Goal: Task Accomplishment & Management: Use online tool/utility

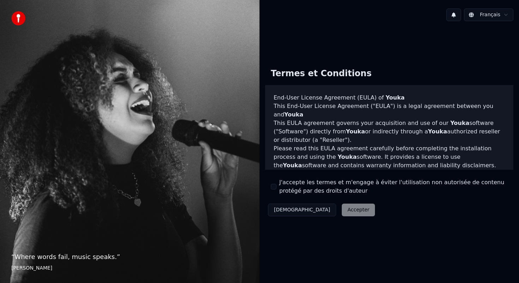
click at [273, 189] on button "J'accepte les termes et m'engage à éviter l'utilisation non autorisée de conten…" at bounding box center [274, 187] width 6 height 6
click at [341, 208] on button "Accepter" at bounding box center [357, 210] width 33 height 13
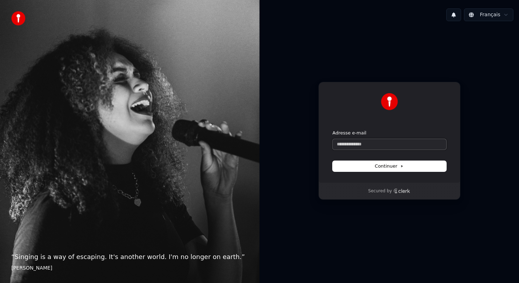
click at [403, 145] on input "Adresse e-mail" at bounding box center [389, 144] width 114 height 11
click at [332, 130] on button "submit" at bounding box center [332, 130] width 0 height 0
type input "**********"
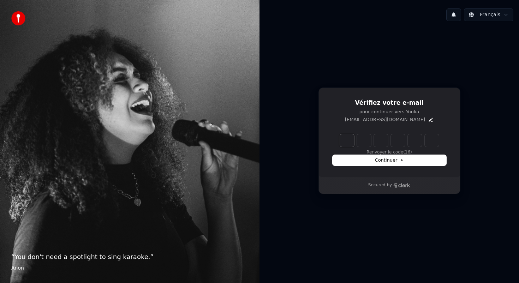
click at [347, 140] on input "Enter verification code" at bounding box center [389, 140] width 99 height 13
type input "******"
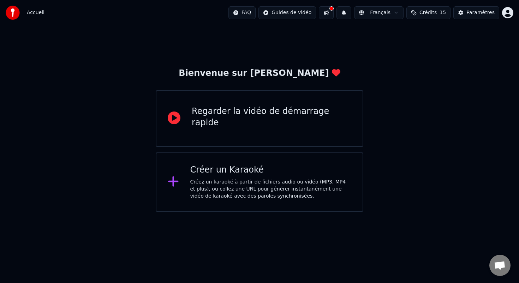
click at [169, 183] on icon at bounding box center [173, 181] width 11 height 13
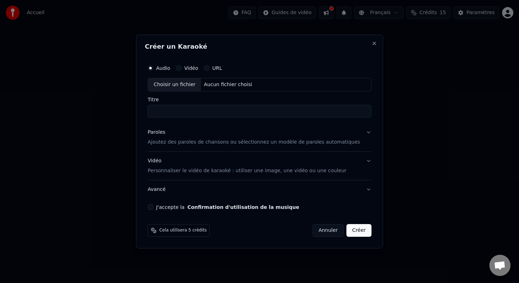
click at [189, 85] on div "Choisir un fichier" at bounding box center [174, 84] width 53 height 13
click at [214, 112] on input "Titre" at bounding box center [259, 111] width 224 height 13
type input "*"
type input "*****"
click at [187, 205] on button "Confirmation d'utilisation de la musique" at bounding box center [243, 207] width 112 height 5
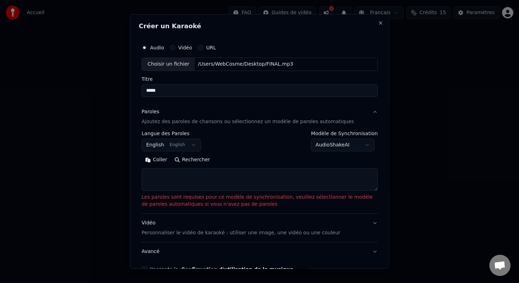
click at [187, 185] on textarea at bounding box center [259, 179] width 236 height 23
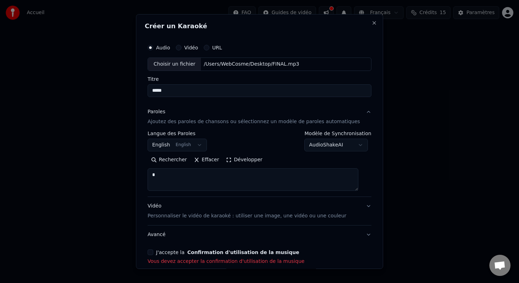
click at [246, 124] on p "Ajoutez des paroles de chansons ou sélectionnez un modèle de paroles automatiqu…" at bounding box center [253, 121] width 212 height 7
click at [229, 124] on p "Ajoutez des paroles de chansons ou sélectionnez un modèle de paroles automatiqu…" at bounding box center [253, 121] width 212 height 7
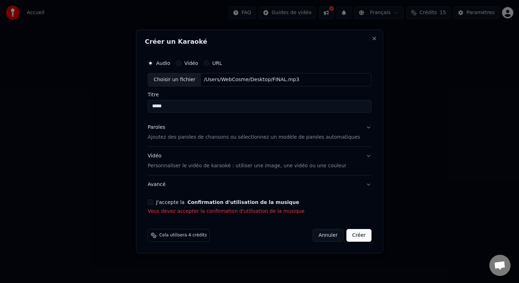
click at [218, 138] on p "Ajoutez des paroles de chansons ou sélectionnez un modèle de paroles automatiqu…" at bounding box center [253, 137] width 212 height 7
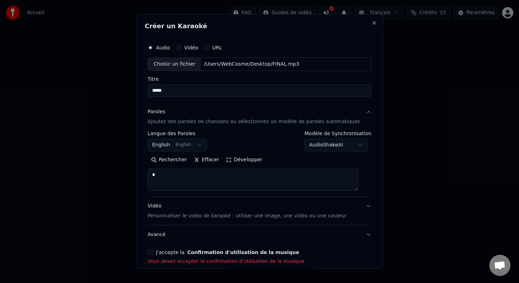
scroll to position [4, 0]
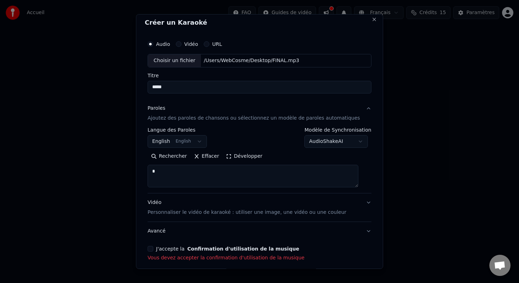
click at [199, 144] on button "English English" at bounding box center [176, 141] width 59 height 13
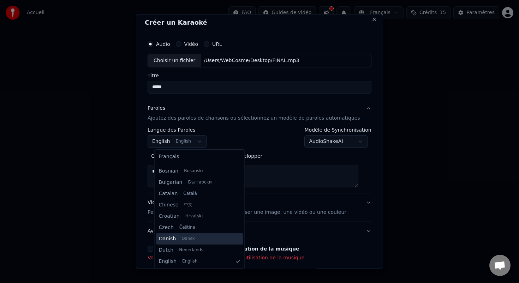
scroll to position [124, 0]
select select "**"
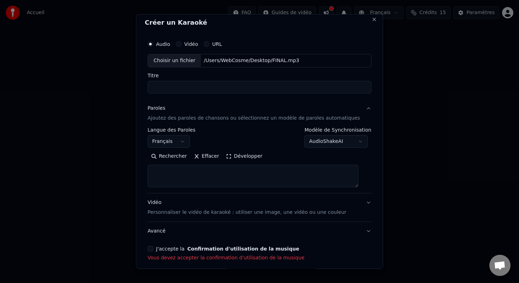
select select
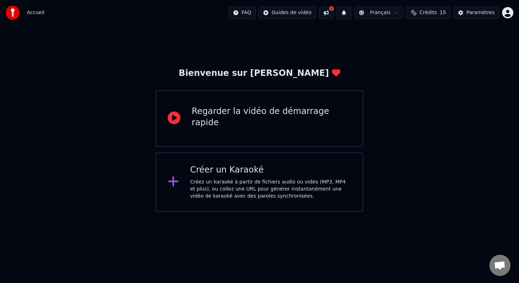
click at [242, 195] on div "Créez un karaoké à partir de fichiers audio ou vidéo (MP3, MP4 et plus), ou col…" at bounding box center [270, 188] width 161 height 21
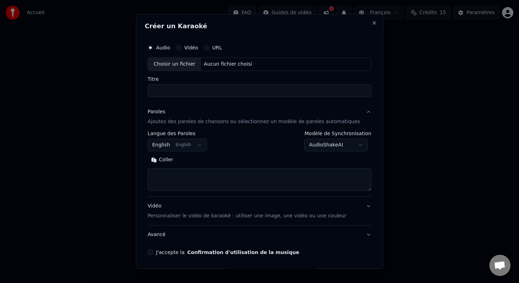
click at [184, 63] on div "Choisir un fichier" at bounding box center [174, 64] width 53 height 13
type input "*****"
click at [204, 146] on body "**********" at bounding box center [259, 106] width 519 height 212
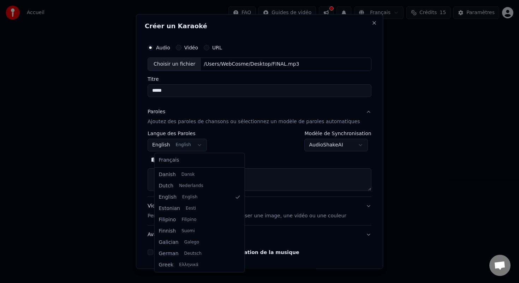
select select "**"
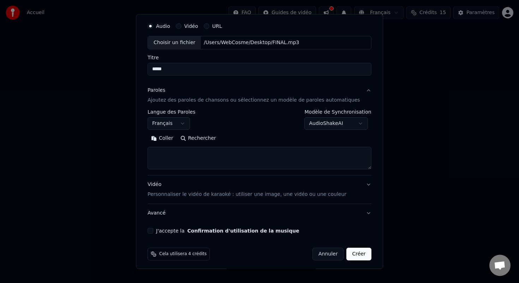
scroll to position [25, 0]
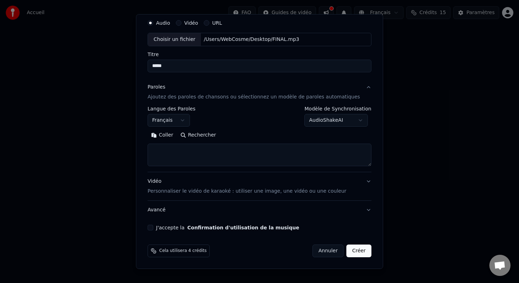
click at [291, 190] on p "Personnaliser le vidéo de karaoké : utiliser une image, une vidéo ou une couleur" at bounding box center [246, 191] width 199 height 7
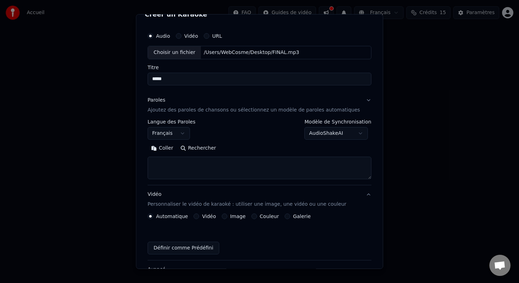
scroll to position [6, 0]
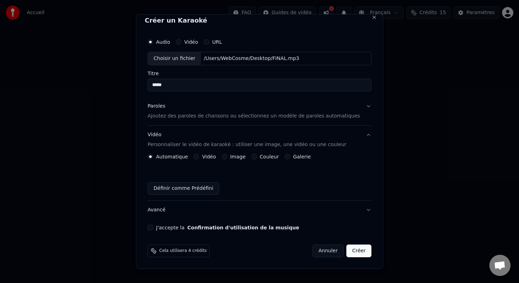
click at [241, 159] on label "Image" at bounding box center [238, 156] width 16 height 5
click at [227, 159] on button "Image" at bounding box center [225, 157] width 6 height 6
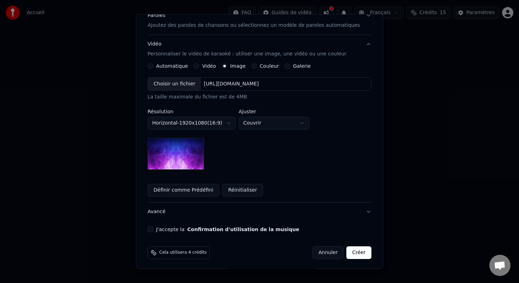
scroll to position [98, 0]
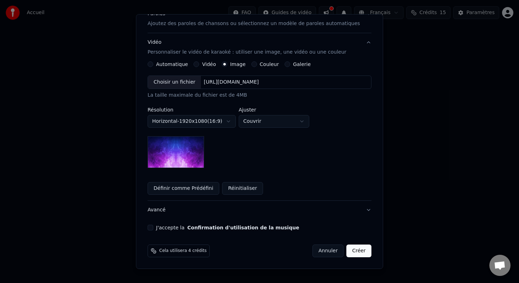
click at [153, 229] on button "J'accepte la Confirmation d'utilisation de la musique" at bounding box center [150, 228] width 6 height 6
click at [359, 252] on button "Créer" at bounding box center [358, 250] width 25 height 13
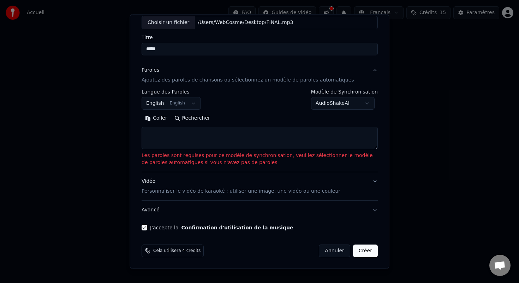
scroll to position [42, 0]
click at [236, 135] on textarea at bounding box center [259, 138] width 236 height 23
click at [184, 83] on p "Ajoutez des paroles de chansons ou sélectionnez un modèle de paroles automatiqu…" at bounding box center [247, 80] width 212 height 7
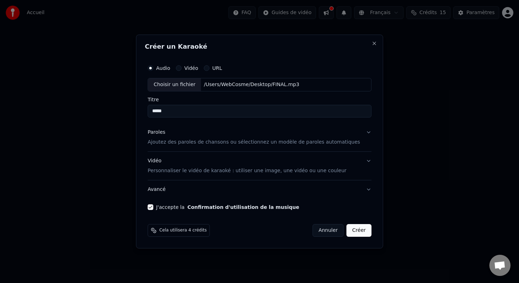
click at [358, 230] on button "Créer" at bounding box center [358, 230] width 25 height 13
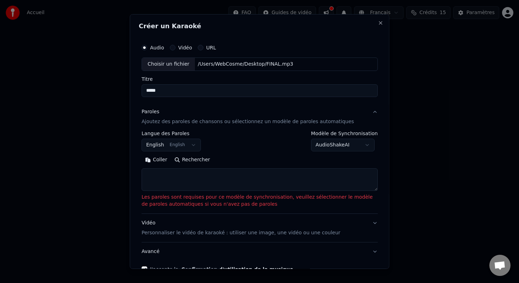
click at [352, 145] on body "**********" at bounding box center [259, 106] width 519 height 212
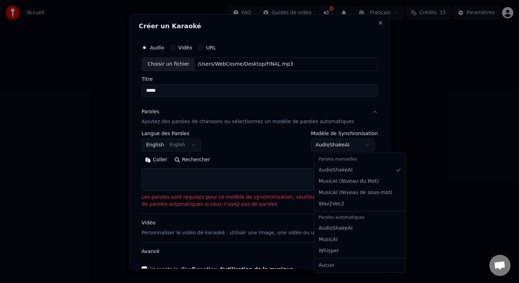
click at [248, 182] on body "**********" at bounding box center [259, 106] width 519 height 212
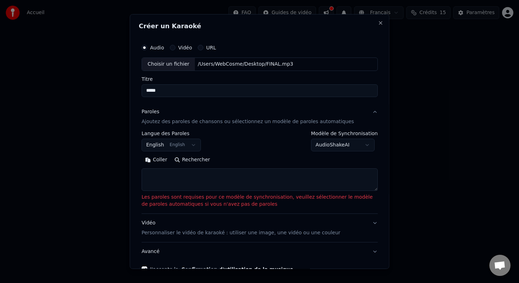
click at [311, 180] on textarea at bounding box center [259, 179] width 236 height 23
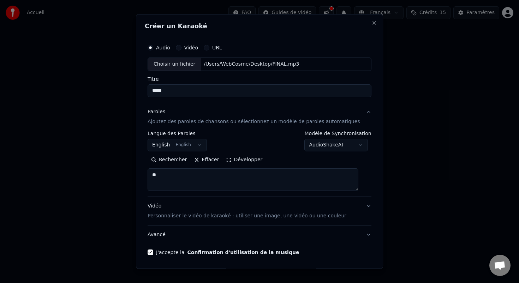
type textarea "*"
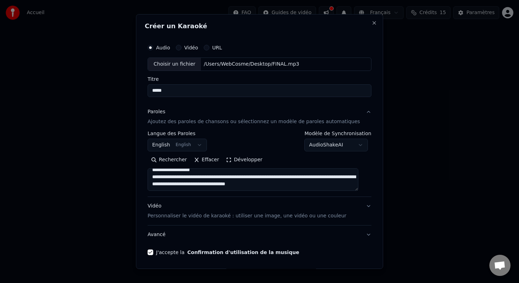
scroll to position [12, 0]
click at [315, 182] on textarea "**********" at bounding box center [252, 179] width 211 height 23
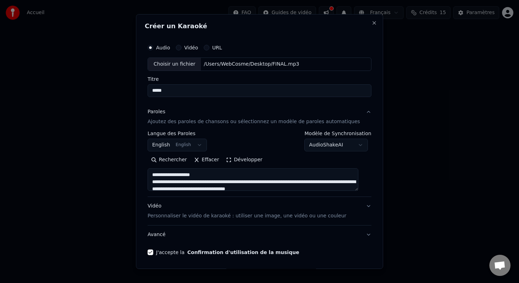
drag, startPoint x: 307, startPoint y: 180, endPoint x: 157, endPoint y: 168, distance: 150.4
click at [157, 168] on textarea "**********" at bounding box center [252, 179] width 211 height 23
type textarea "**********"
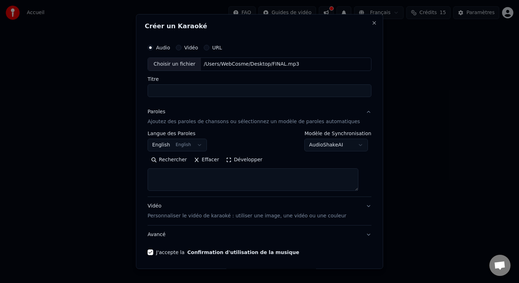
select select
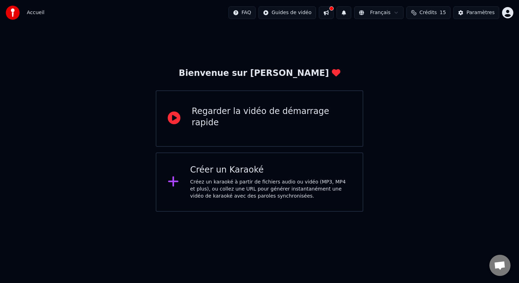
click at [230, 172] on div "Créer un Karaoké" at bounding box center [270, 169] width 161 height 11
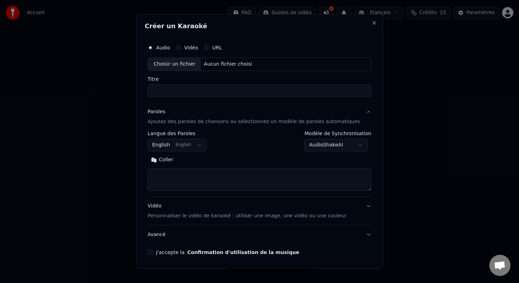
click at [205, 180] on textarea at bounding box center [259, 179] width 224 height 23
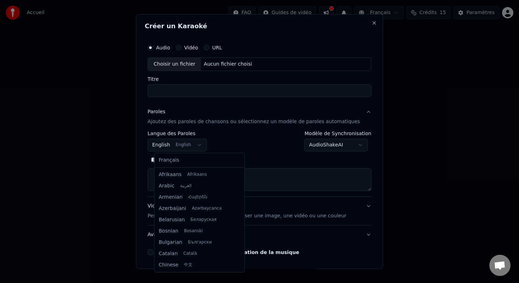
click at [191, 147] on body "**********" at bounding box center [259, 106] width 519 height 212
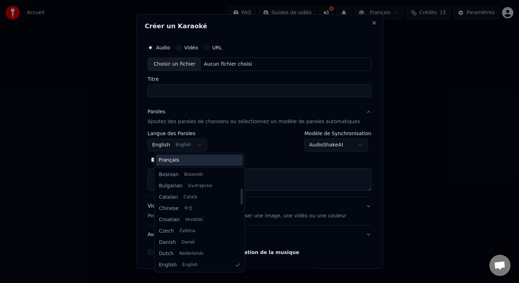
scroll to position [124, 0]
select select "**"
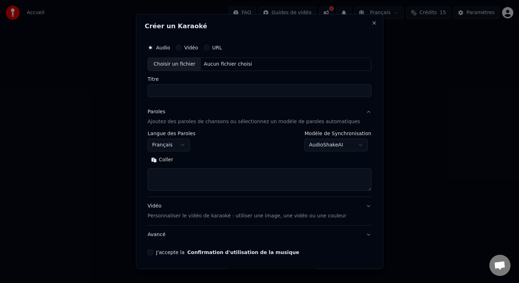
click at [227, 172] on textarea at bounding box center [259, 179] width 224 height 23
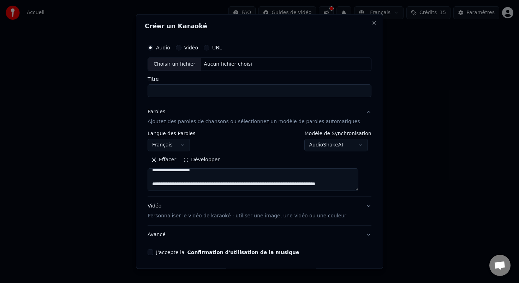
scroll to position [8, 0]
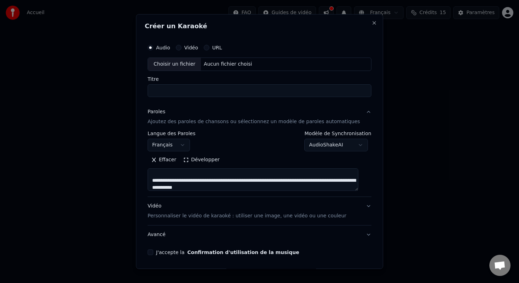
type textarea "**********"
click at [228, 88] on input "Titre" at bounding box center [259, 90] width 224 height 13
click at [219, 67] on div "Aucun fichier choisi" at bounding box center [228, 64] width 54 height 7
type input "*****"
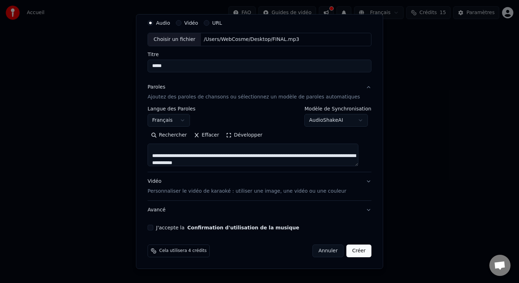
click at [355, 252] on button "Créer" at bounding box center [358, 250] width 25 height 13
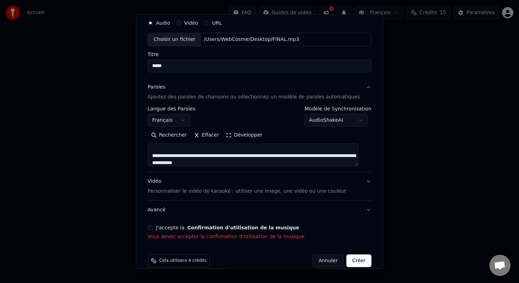
click at [163, 226] on label "J'accepte la Confirmation d'utilisation de la musique" at bounding box center [227, 227] width 143 height 5
click at [153, 226] on button "J'accepte la Confirmation d'utilisation de la musique" at bounding box center [150, 228] width 6 height 6
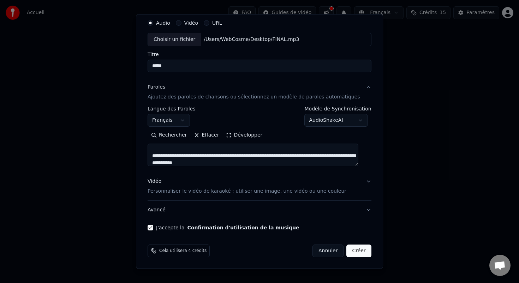
click at [354, 251] on button "Créer" at bounding box center [358, 250] width 25 height 13
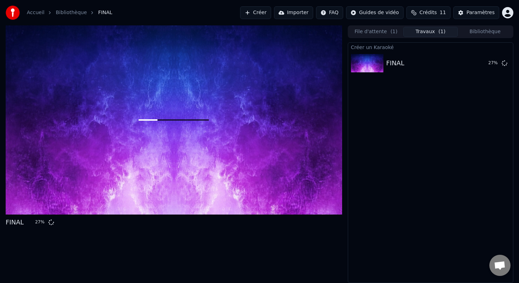
click at [421, 135] on div "Créer un Karaoké FINAL 27 %" at bounding box center [429, 162] width 165 height 241
click at [425, 114] on div "Créer un Karaoké FINAL 27 %" at bounding box center [429, 162] width 165 height 241
click at [388, 66] on div "FINAL" at bounding box center [395, 63] width 18 height 10
click at [503, 63] on icon at bounding box center [504, 63] width 6 height 6
click at [504, 65] on icon at bounding box center [504, 63] width 6 height 6
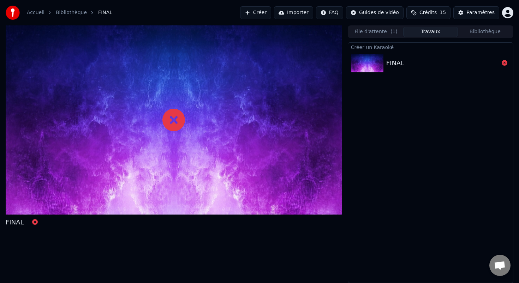
click at [256, 12] on button "Créer" at bounding box center [255, 12] width 31 height 13
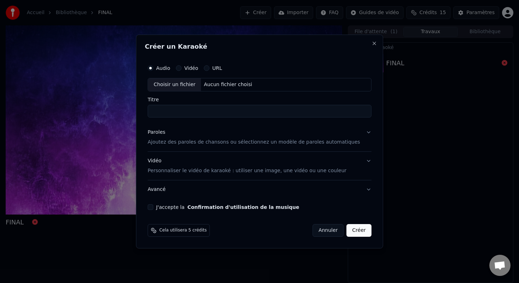
click at [213, 85] on div "Aucun fichier choisi" at bounding box center [228, 84] width 54 height 7
type input "*****"
click at [182, 141] on p "Ajoutez des paroles de chansons ou sélectionnez un modèle de paroles automatiqu…" at bounding box center [253, 142] width 212 height 7
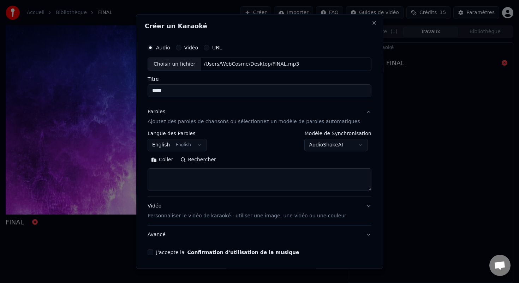
click at [186, 149] on body "**********" at bounding box center [259, 141] width 519 height 283
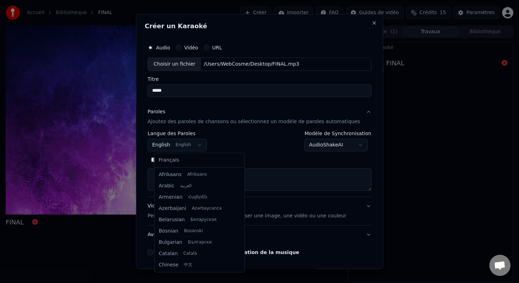
scroll to position [56, 0]
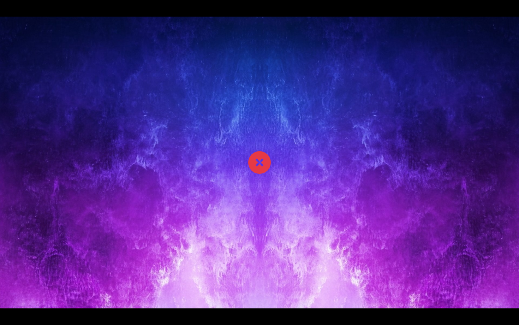
select select
click at [262, 157] on div at bounding box center [259, 162] width 519 height 325
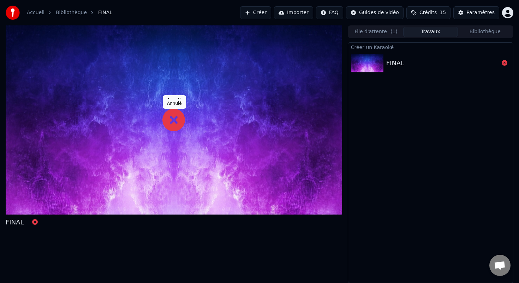
click at [172, 125] on icon at bounding box center [173, 120] width 23 height 23
click at [265, 11] on button "Créer" at bounding box center [255, 12] width 31 height 13
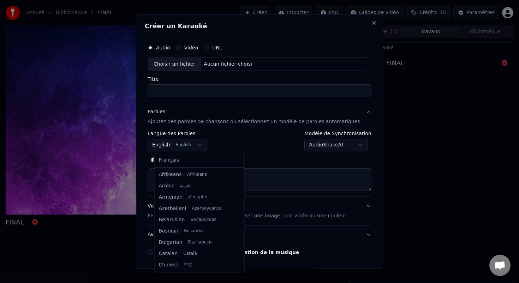
click at [185, 143] on body "**********" at bounding box center [259, 141] width 519 height 283
click at [194, 146] on body "**********" at bounding box center [259, 141] width 519 height 283
select select "**"
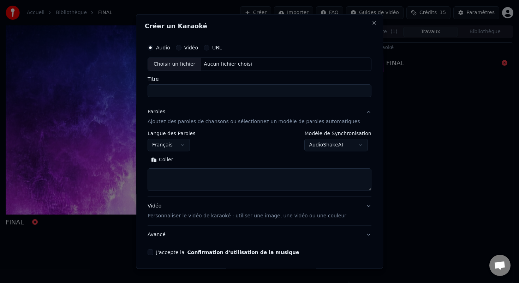
click at [172, 180] on textarea at bounding box center [259, 179] width 224 height 23
paste textarea "**********"
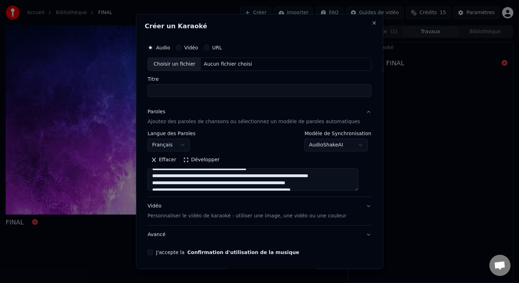
scroll to position [0, 0]
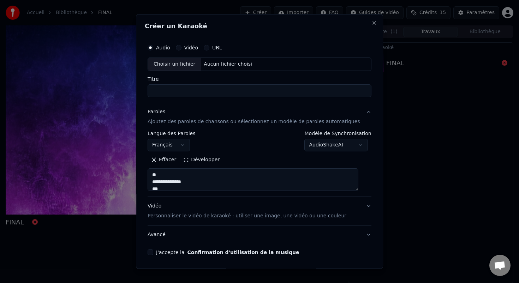
drag, startPoint x: 199, startPoint y: 182, endPoint x: 158, endPoint y: 181, distance: 41.6
click at [158, 181] on textarea at bounding box center [252, 179] width 211 height 23
drag, startPoint x: 172, startPoint y: 176, endPoint x: 161, endPoint y: 176, distance: 10.9
click at [161, 176] on textarea at bounding box center [252, 179] width 211 height 23
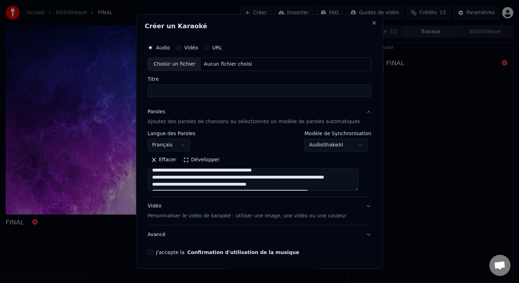
scroll to position [27, 0]
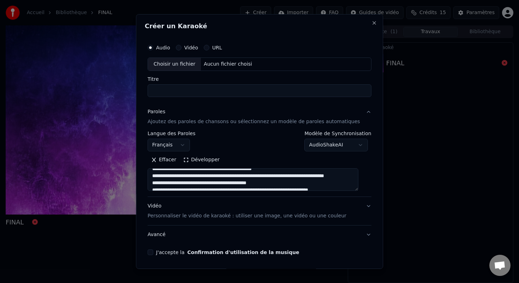
click at [202, 181] on textarea at bounding box center [252, 179] width 211 height 23
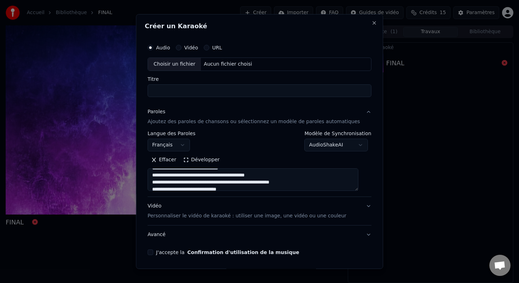
drag, startPoint x: 308, startPoint y: 175, endPoint x: 268, endPoint y: 180, distance: 39.8
click at [268, 180] on textarea at bounding box center [252, 179] width 211 height 23
click at [289, 183] on textarea at bounding box center [252, 179] width 211 height 23
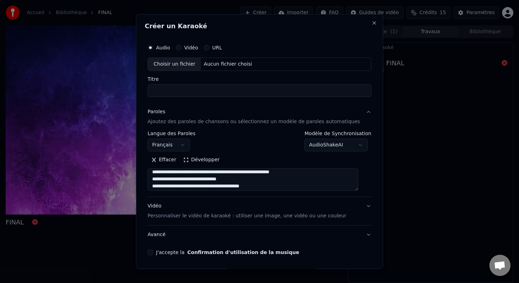
scroll to position [180, 0]
click at [272, 172] on textarea at bounding box center [252, 179] width 211 height 23
click at [256, 178] on textarea at bounding box center [252, 179] width 211 height 23
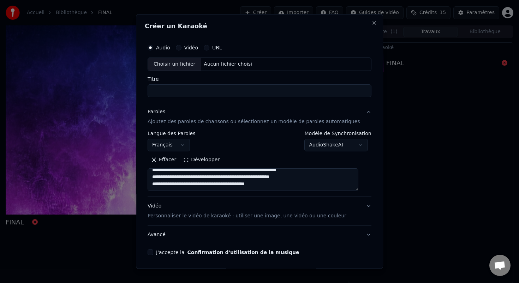
scroll to position [362, 0]
type textarea "**********"
click at [198, 62] on div "Choisir un fichier" at bounding box center [174, 64] width 53 height 13
type input "*****"
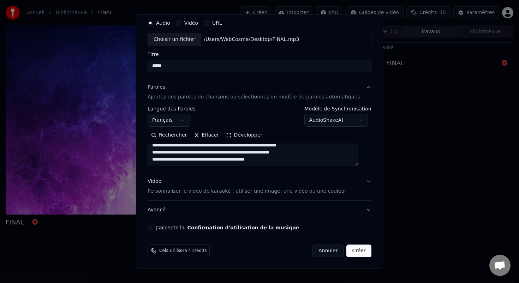
click at [210, 192] on p "Personnaliser le vidéo de karaoké : utiliser une image, une vidéo ou une couleur" at bounding box center [246, 191] width 199 height 7
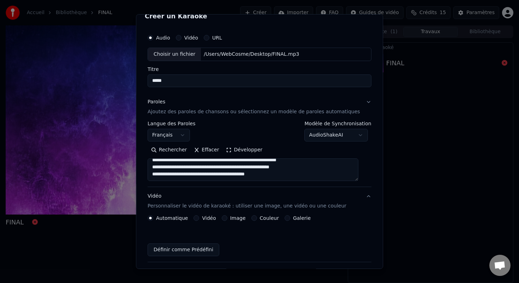
scroll to position [6, 0]
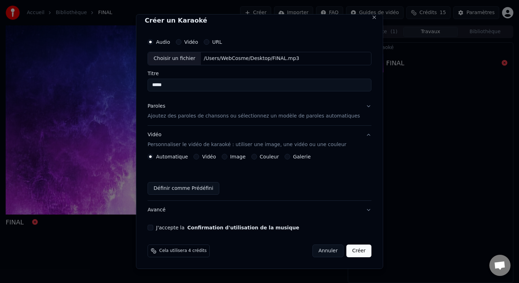
click at [231, 155] on div "Image" at bounding box center [234, 157] width 24 height 6
click at [227, 158] on button "Image" at bounding box center [225, 157] width 6 height 6
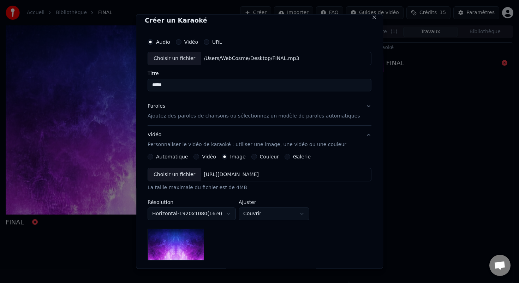
click at [225, 174] on div "[URL][DOMAIN_NAME]" at bounding box center [231, 174] width 61 height 7
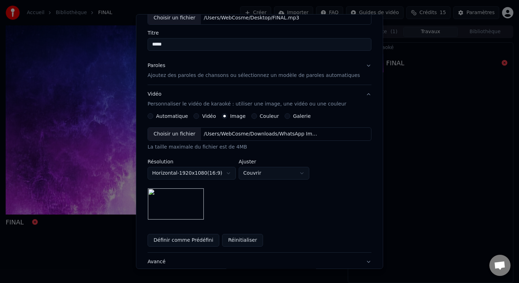
scroll to position [98, 0]
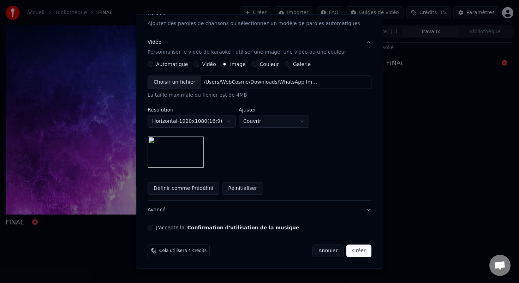
click at [153, 228] on button "J'accepte la Confirmation d'utilisation de la musique" at bounding box center [150, 228] width 6 height 6
click at [357, 253] on button "Créer" at bounding box center [358, 250] width 25 height 13
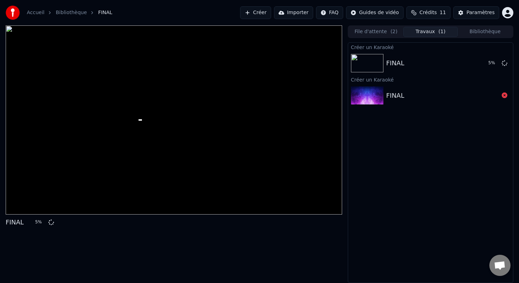
click at [478, 188] on div "Créer un Karaoké FINAL 5 % Créer un Karaoké FINAL" at bounding box center [429, 162] width 165 height 241
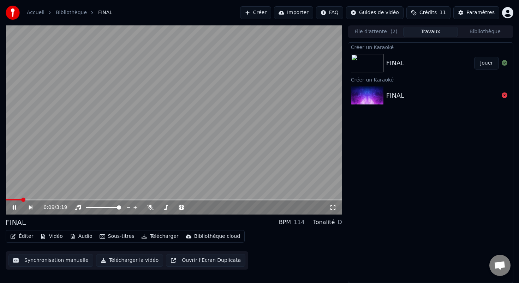
click at [332, 210] on icon at bounding box center [332, 207] width 5 height 5
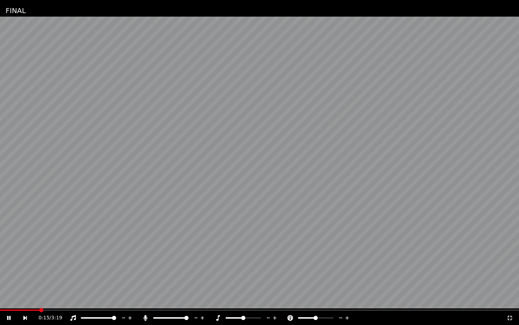
click at [188, 283] on span at bounding box center [186, 317] width 4 height 4
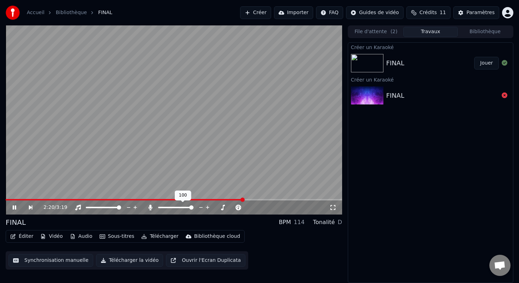
click at [193, 210] on span at bounding box center [191, 207] width 4 height 4
click at [372, 213] on div "Créer un Karaoké FINAL Jouer Créer un Karaoké FINAL" at bounding box center [429, 162] width 165 height 241
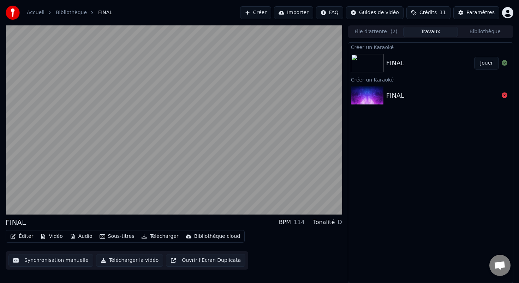
click at [436, 163] on div "Créer un Karaoké FINAL Jouer Créer un Karaoké FINAL" at bounding box center [429, 162] width 165 height 241
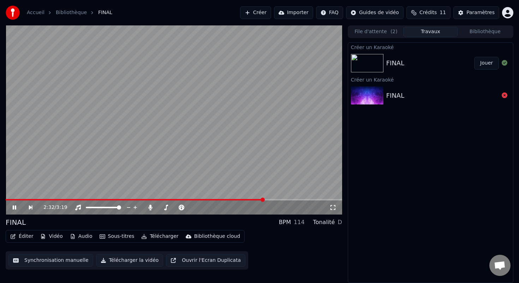
click at [12, 208] on icon at bounding box center [19, 208] width 16 height 6
click at [24, 236] on button "Éditer" at bounding box center [21, 236] width 29 height 10
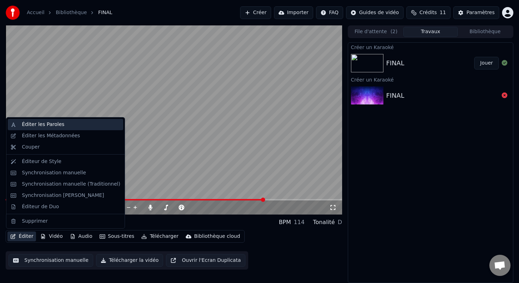
click at [85, 128] on div "Éditer les Paroles" at bounding box center [65, 124] width 115 height 11
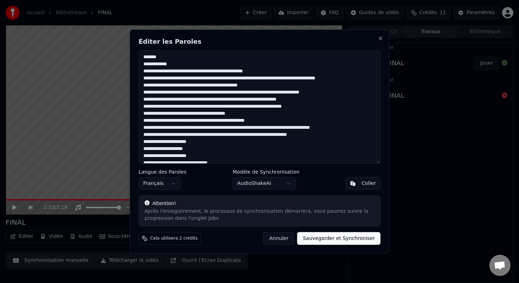
click at [285, 237] on button "Annuler" at bounding box center [278, 238] width 31 height 13
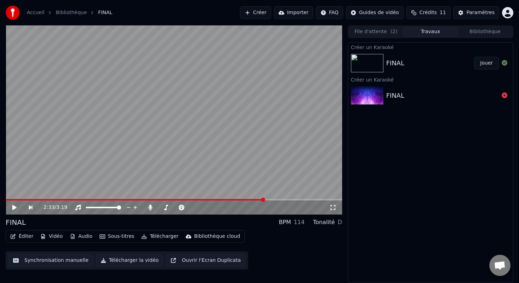
click at [445, 205] on div "Créer un Karaoké FINAL Jouer Créer un Karaoké FINAL" at bounding box center [429, 162] width 165 height 241
click at [263, 92] on video at bounding box center [174, 119] width 336 height 189
click at [16, 207] on icon at bounding box center [19, 208] width 16 height 6
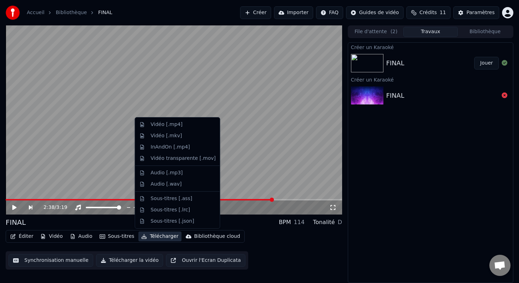
click at [161, 236] on button "Télécharger" at bounding box center [159, 236] width 43 height 10
click at [188, 125] on div "Vidéo [.mp4]" at bounding box center [183, 124] width 65 height 7
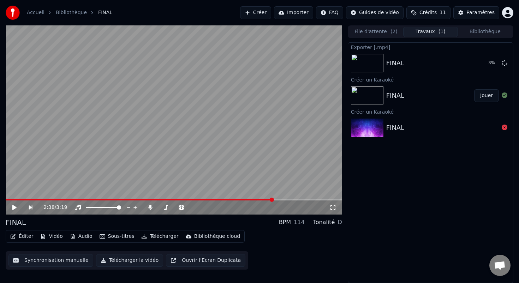
click at [430, 164] on div "Exporter [.mp4] FINAL 3 % Créer un Karaoké FINAL Jouer Créer un Karaoké FINAL" at bounding box center [429, 162] width 165 height 241
click at [104, 260] on button "Télécharger la vidéo" at bounding box center [129, 260] width 67 height 13
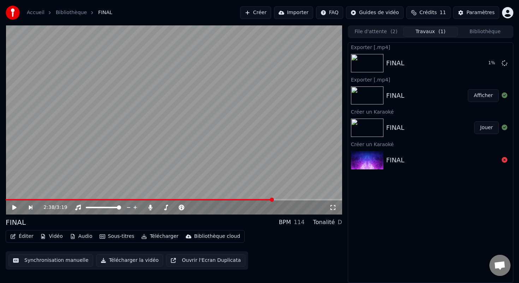
click at [493, 92] on button "Afficher" at bounding box center [482, 95] width 31 height 13
click at [485, 95] on button "Afficher" at bounding box center [482, 95] width 31 height 13
click at [437, 70] on div "FINAL 7 %" at bounding box center [430, 63] width 165 height 24
click at [503, 64] on icon at bounding box center [504, 63] width 6 height 6
click at [422, 210] on div "Exporter [.mp4] FINAL Exporter [.mp4] FINAL Afficher Créer un Karaoké FINAL Jou…" at bounding box center [429, 162] width 165 height 241
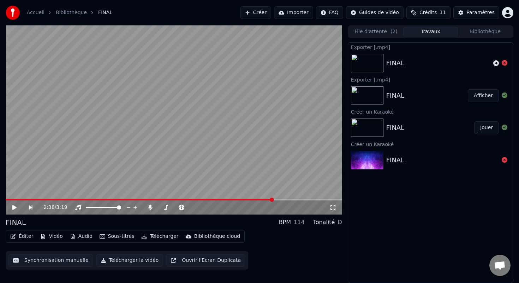
click at [479, 98] on button "Afficher" at bounding box center [482, 95] width 31 height 13
click at [229, 8] on div "Accueil Bibliothèque FINAL Créer Importer FAQ Guides de vidéo Crédits 11 Paramè…" at bounding box center [259, 12] width 519 height 25
click at [414, 224] on div "Exporter [.mp4] FINAL Exporter [.mp4] FINAL Afficher Créer un Karaoké FINAL Jou…" at bounding box center [429, 162] width 165 height 241
click at [195, 237] on div "Bibliothèque cloud" at bounding box center [217, 236] width 46 height 7
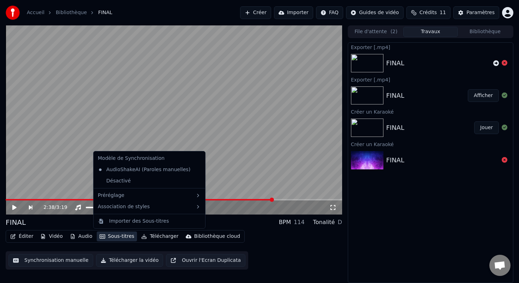
click at [232, 115] on video at bounding box center [174, 119] width 336 height 189
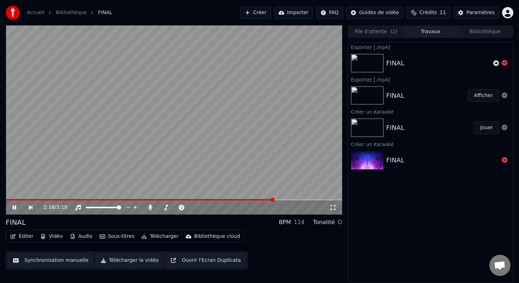
click at [232, 115] on video at bounding box center [174, 119] width 336 height 189
